Goal: Information Seeking & Learning: Learn about a topic

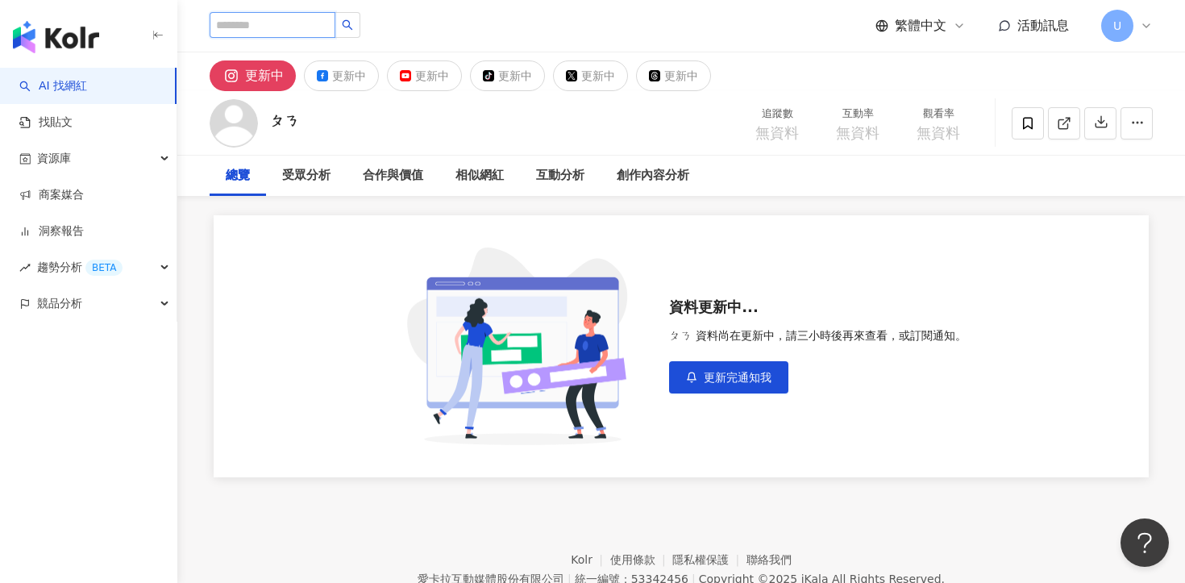
click at [300, 30] on input "search" at bounding box center [273, 25] width 126 height 26
type input "*"
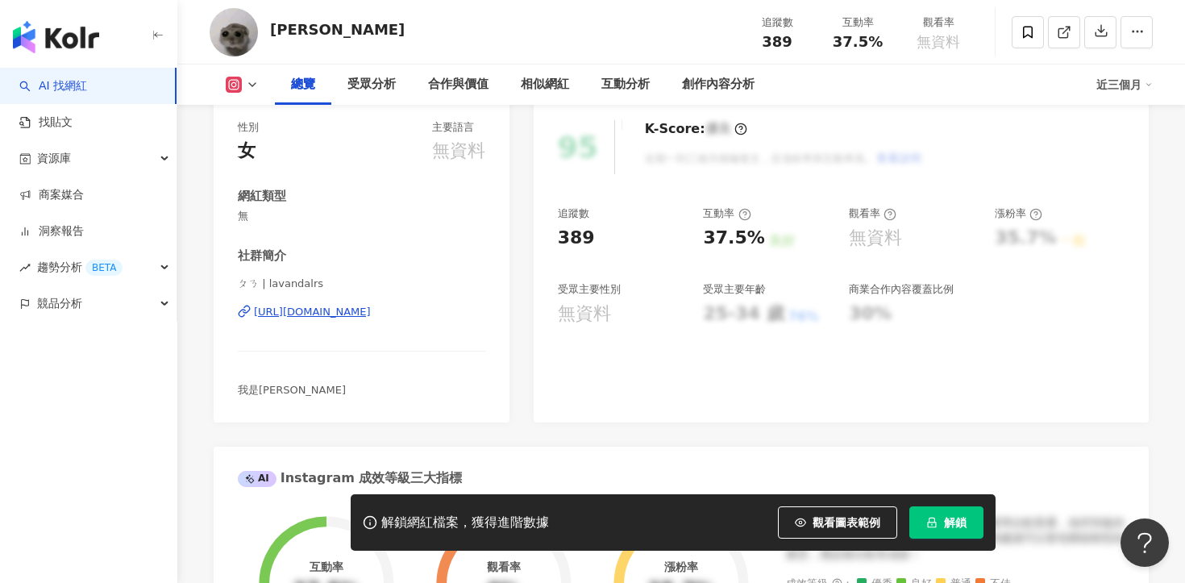
scroll to position [206, 0]
